Goal: Task Accomplishment & Management: Use online tool/utility

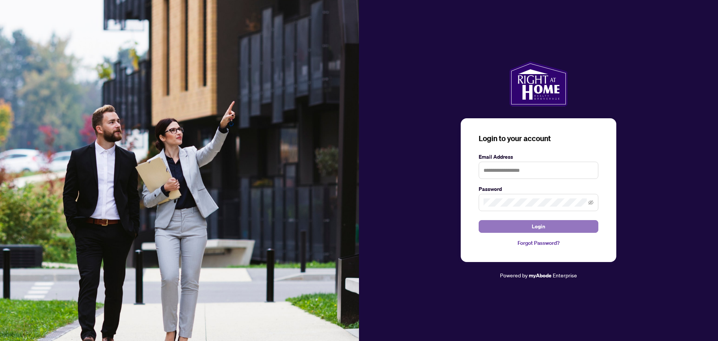
click at [536, 224] on span "Login" at bounding box center [538, 226] width 13 height 12
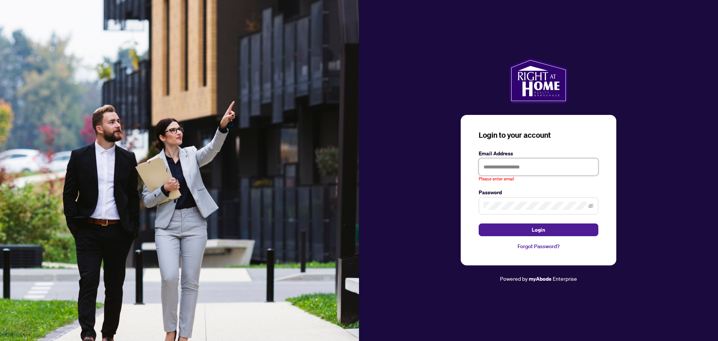
click at [521, 164] on input "text" at bounding box center [539, 166] width 120 height 17
type input "**********"
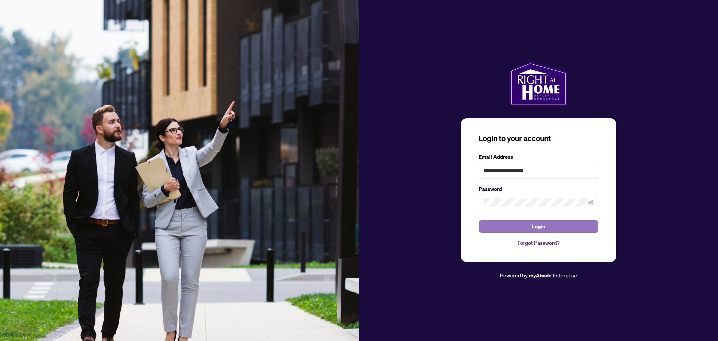
click at [532, 227] on button "Login" at bounding box center [539, 226] width 120 height 13
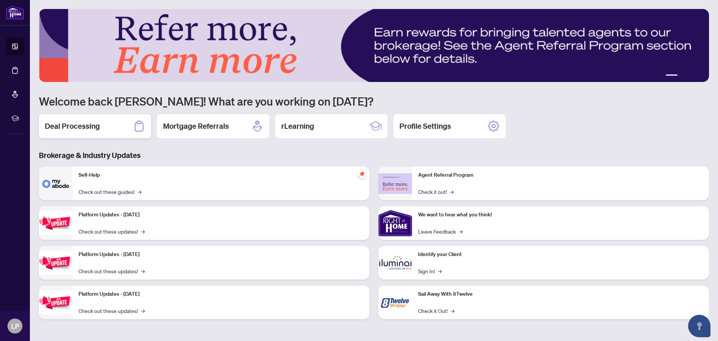
click at [77, 126] on h2 "Deal Processing" at bounding box center [72, 126] width 55 height 10
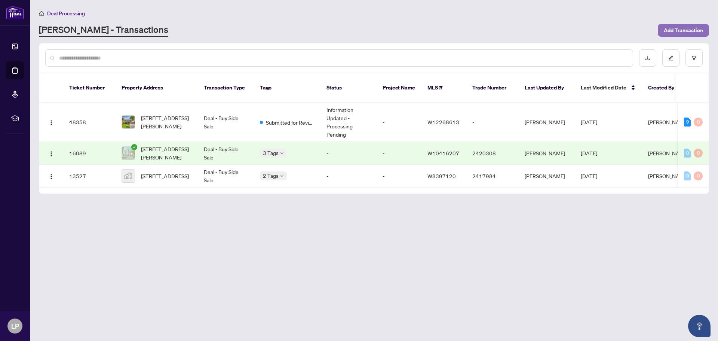
click at [675, 28] on span "Add Transaction" at bounding box center [683, 30] width 39 height 12
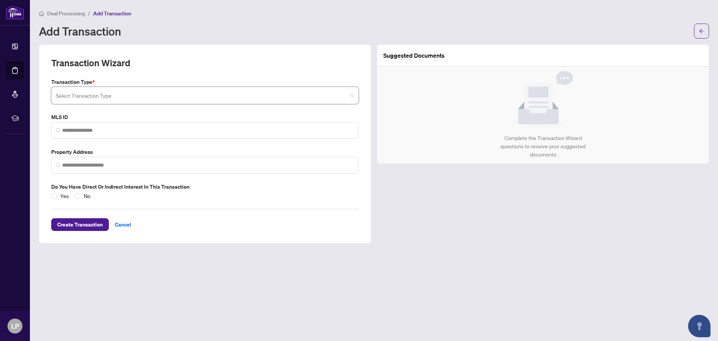
click at [129, 95] on input "search" at bounding box center [202, 96] width 292 height 16
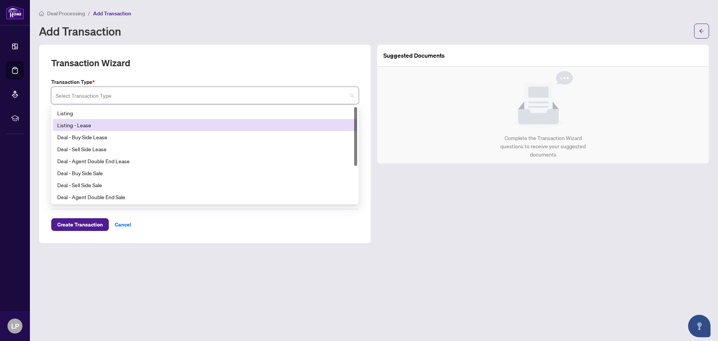
click at [92, 126] on div "Listing - Lease" at bounding box center [204, 125] width 295 height 8
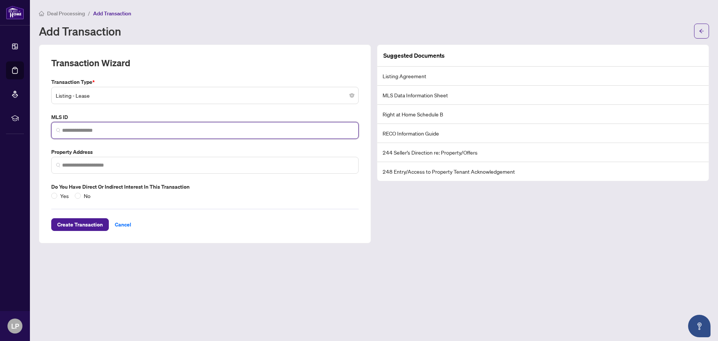
click at [114, 129] on input "search" at bounding box center [208, 130] width 292 height 8
